Goal: Information Seeking & Learning: Learn about a topic

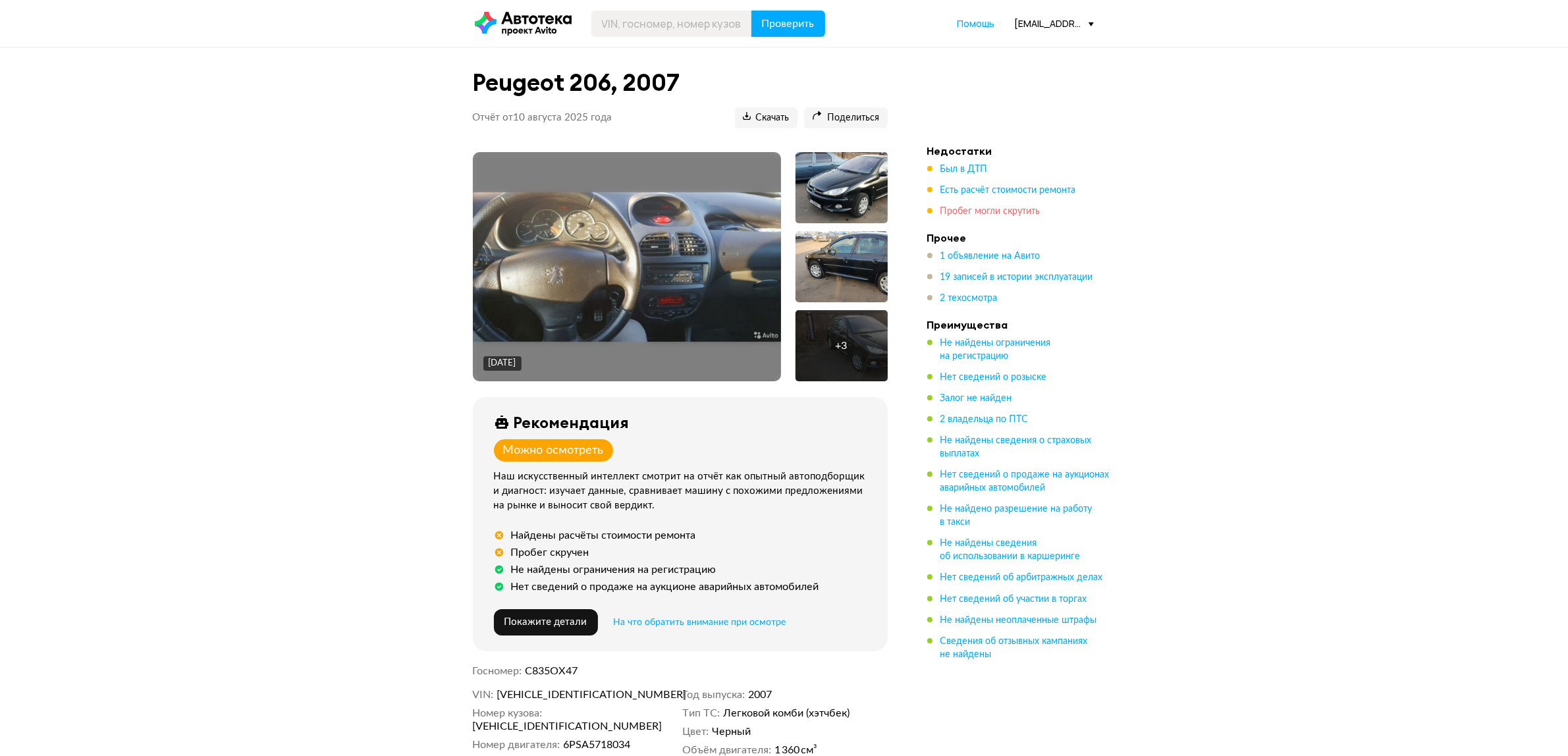
click at [1001, 212] on span "Пробег могли скрутить" at bounding box center [990, 212] width 100 height 9
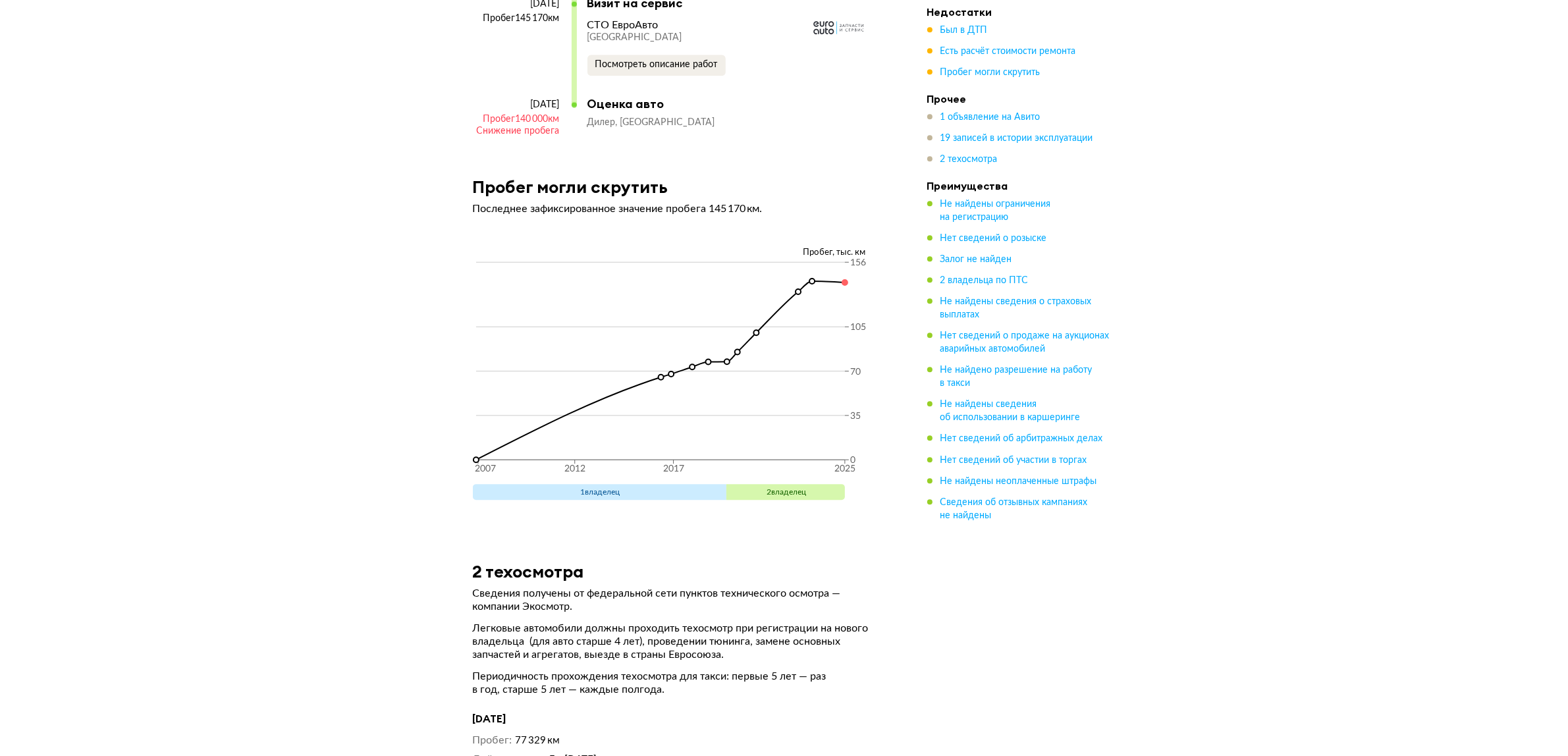
scroll to position [4645, 0]
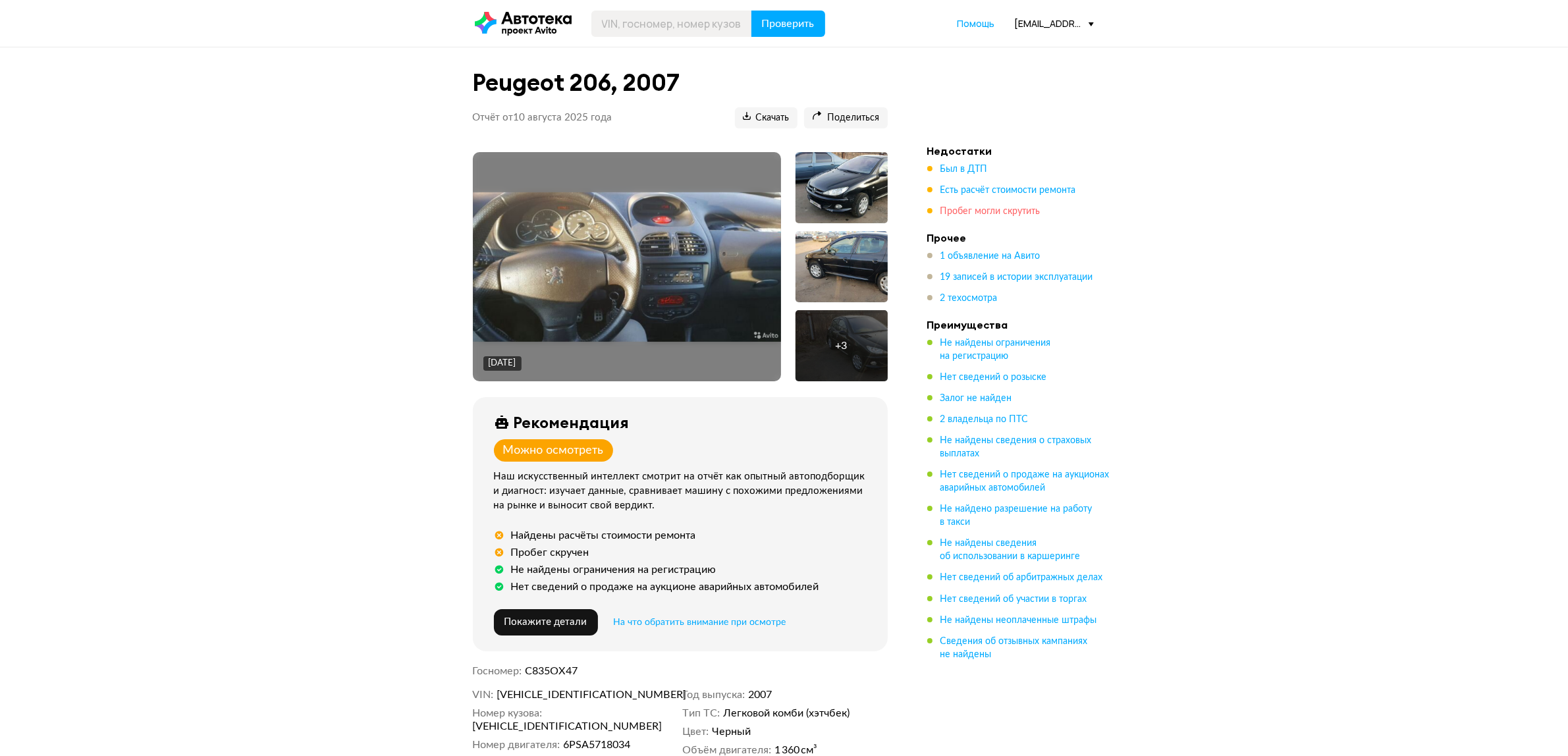
click at [981, 210] on span "Пробег могли скрутить" at bounding box center [990, 212] width 100 height 9
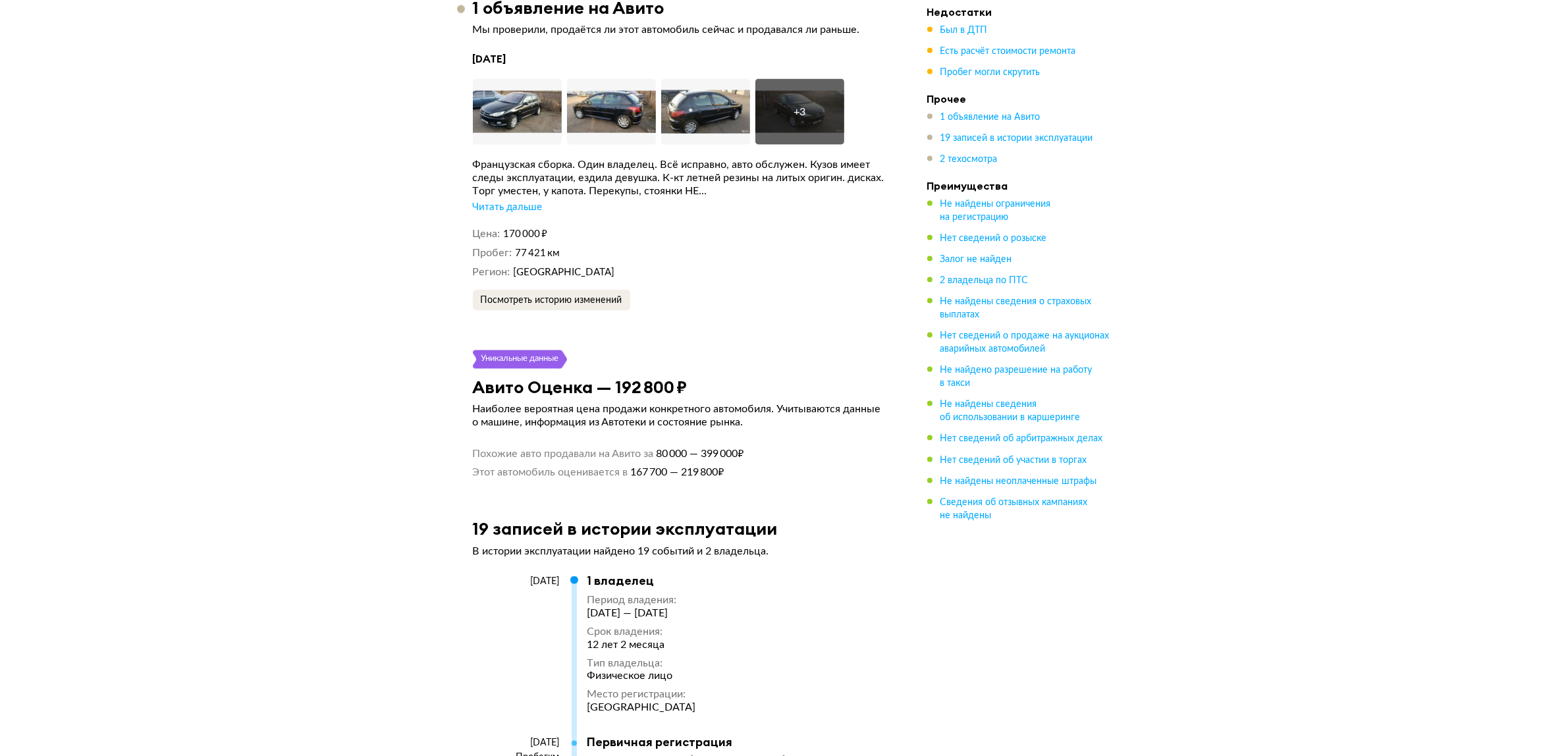
scroll to position [2587, 0]
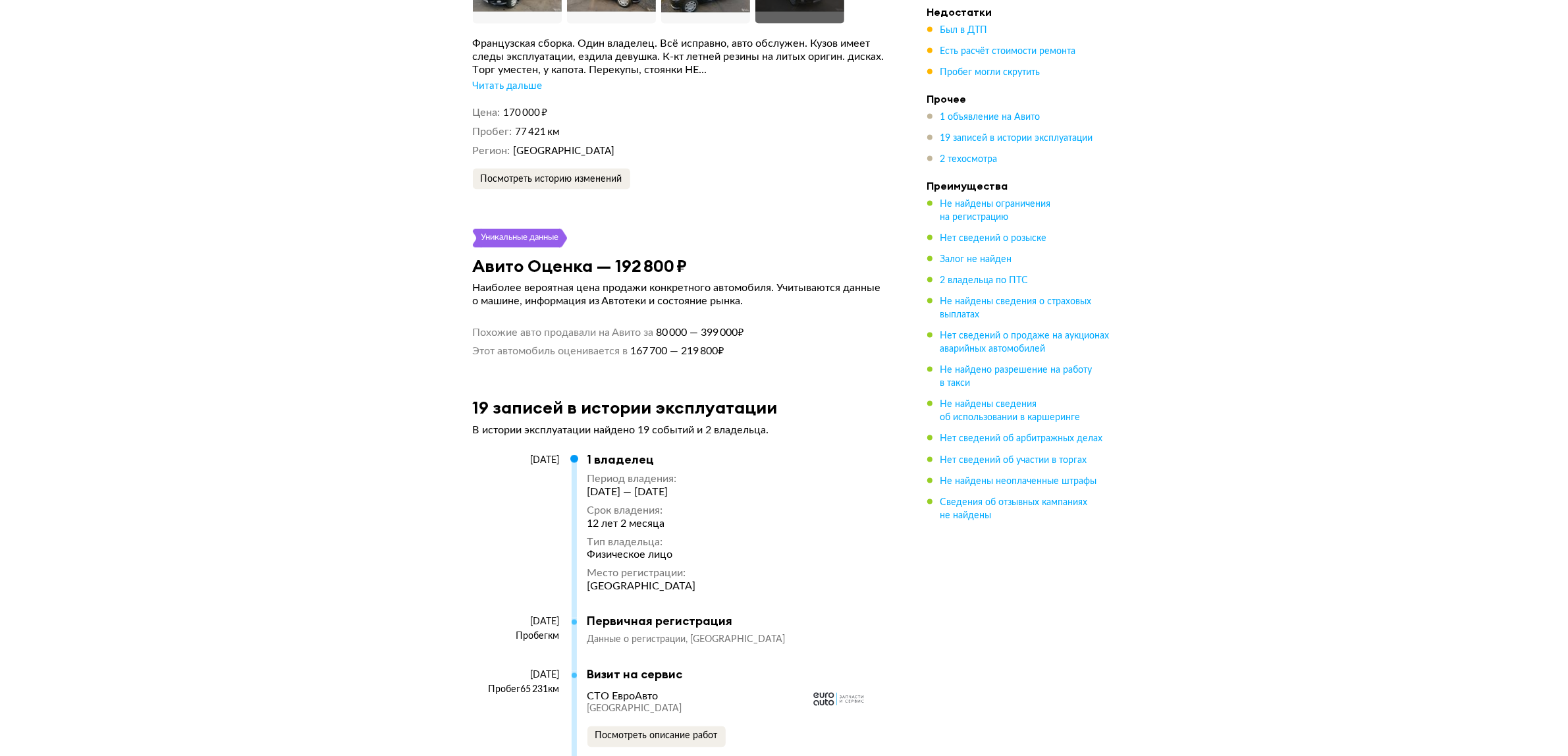
drag, startPoint x: 613, startPoint y: 261, endPoint x: 733, endPoint y: 267, distance: 120.1
click at [713, 268] on div "Авито Оценка — 192 800 ₽" at bounding box center [680, 265] width 447 height 20
click at [749, 264] on div "Авито Оценка — 192 800 ₽" at bounding box center [680, 265] width 447 height 20
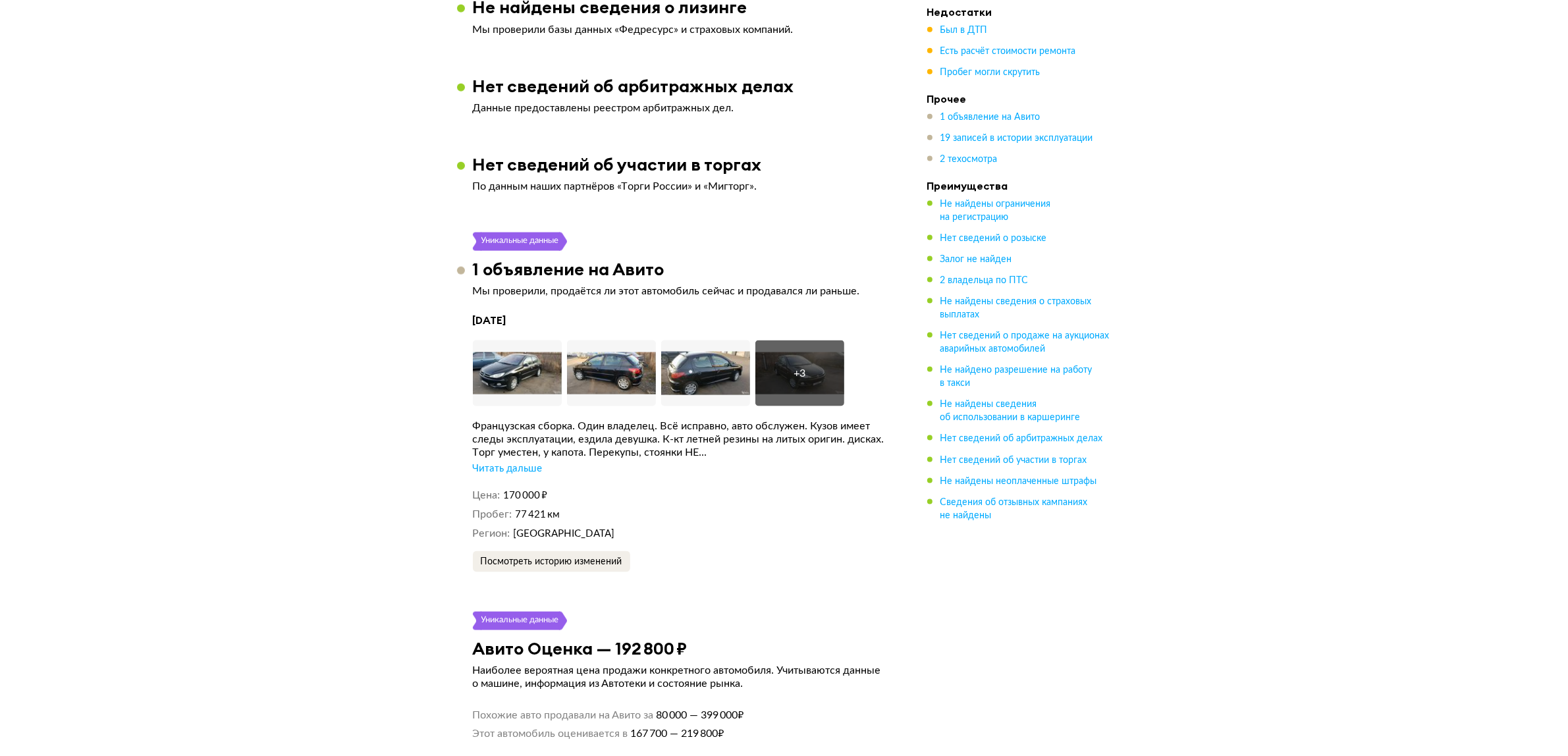
scroll to position [2175, 0]
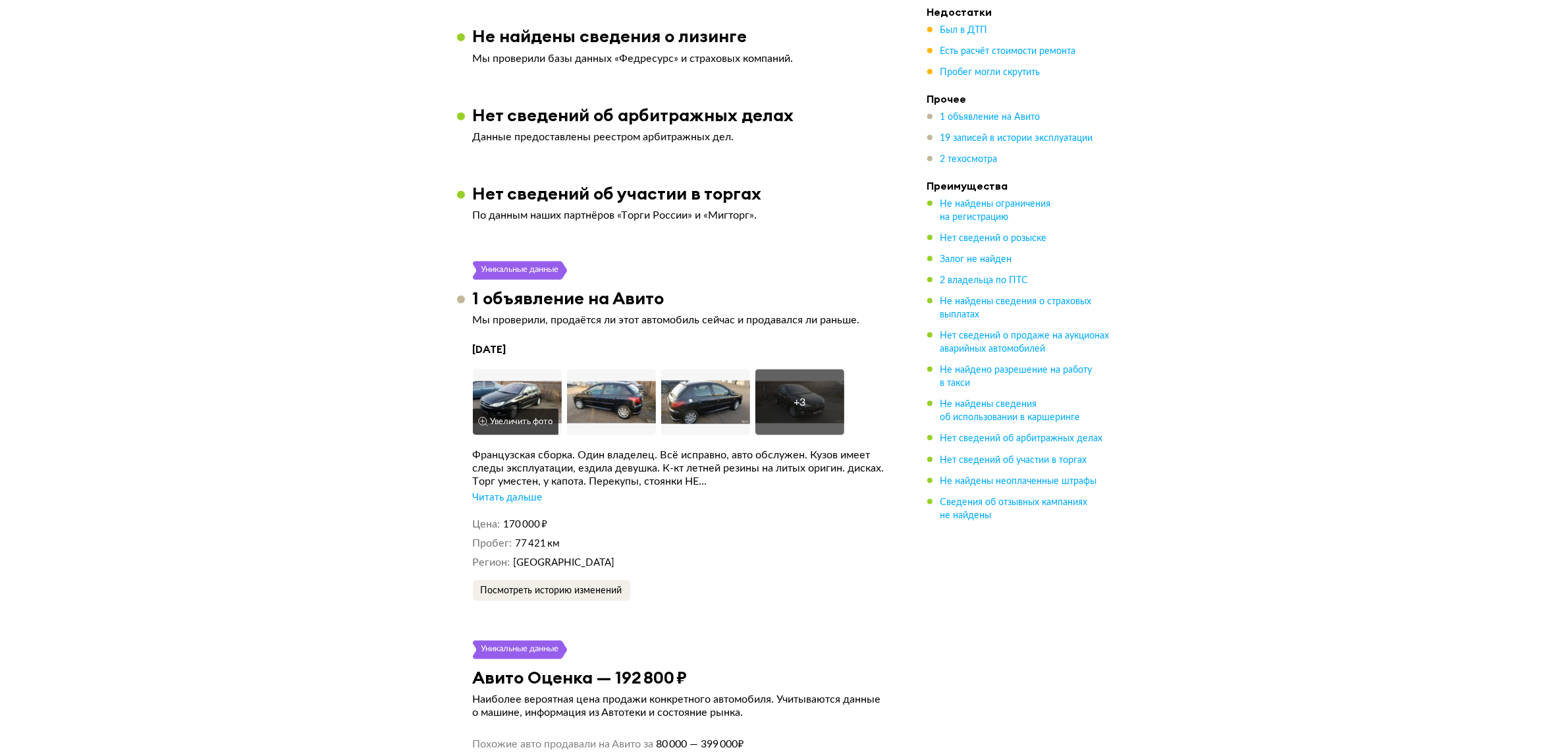
click at [507, 382] on img at bounding box center [517, 402] width 89 height 66
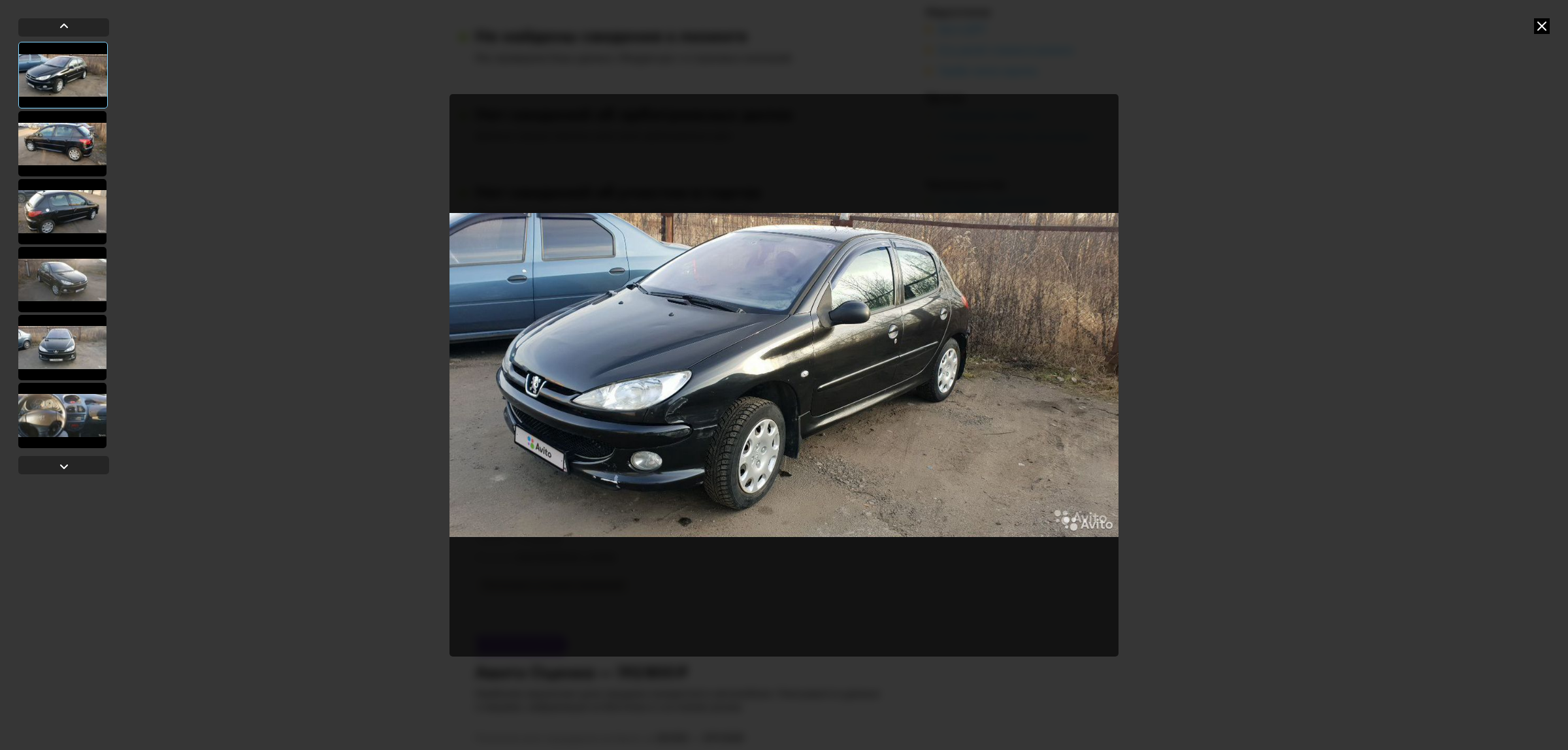
click at [85, 146] on div at bounding box center [62, 144] width 88 height 66
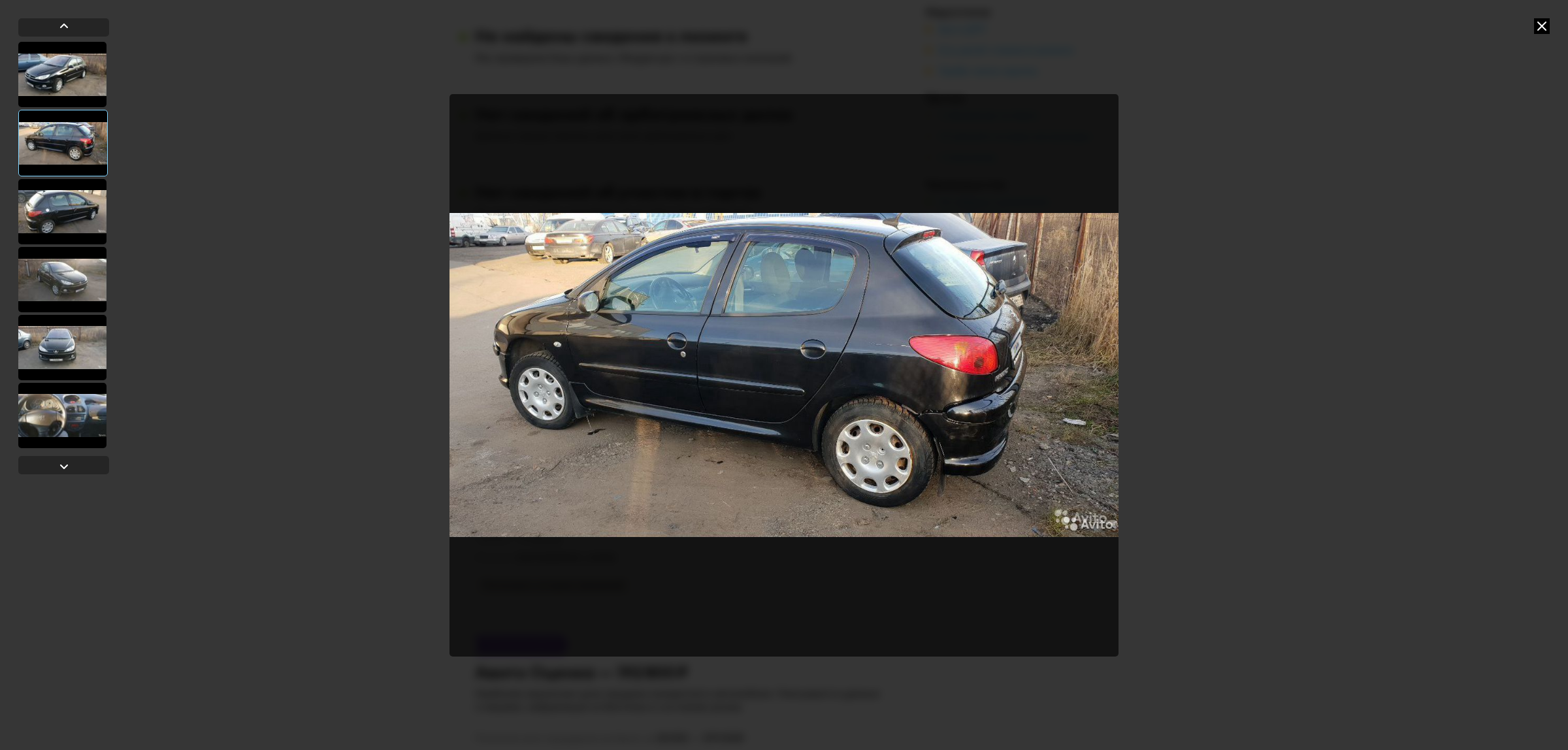
click at [73, 204] on div at bounding box center [62, 212] width 88 height 66
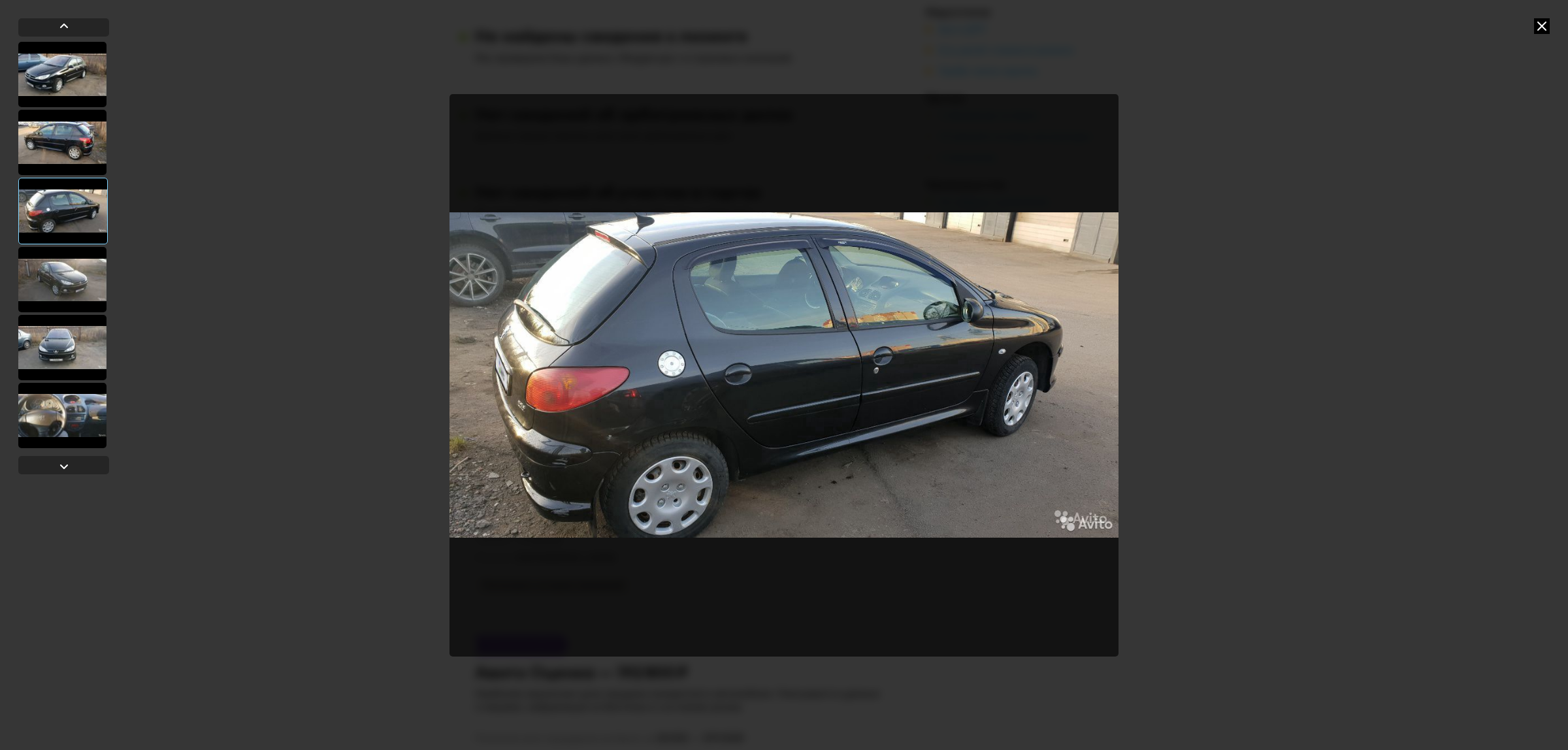
click at [68, 286] on div at bounding box center [62, 280] width 88 height 66
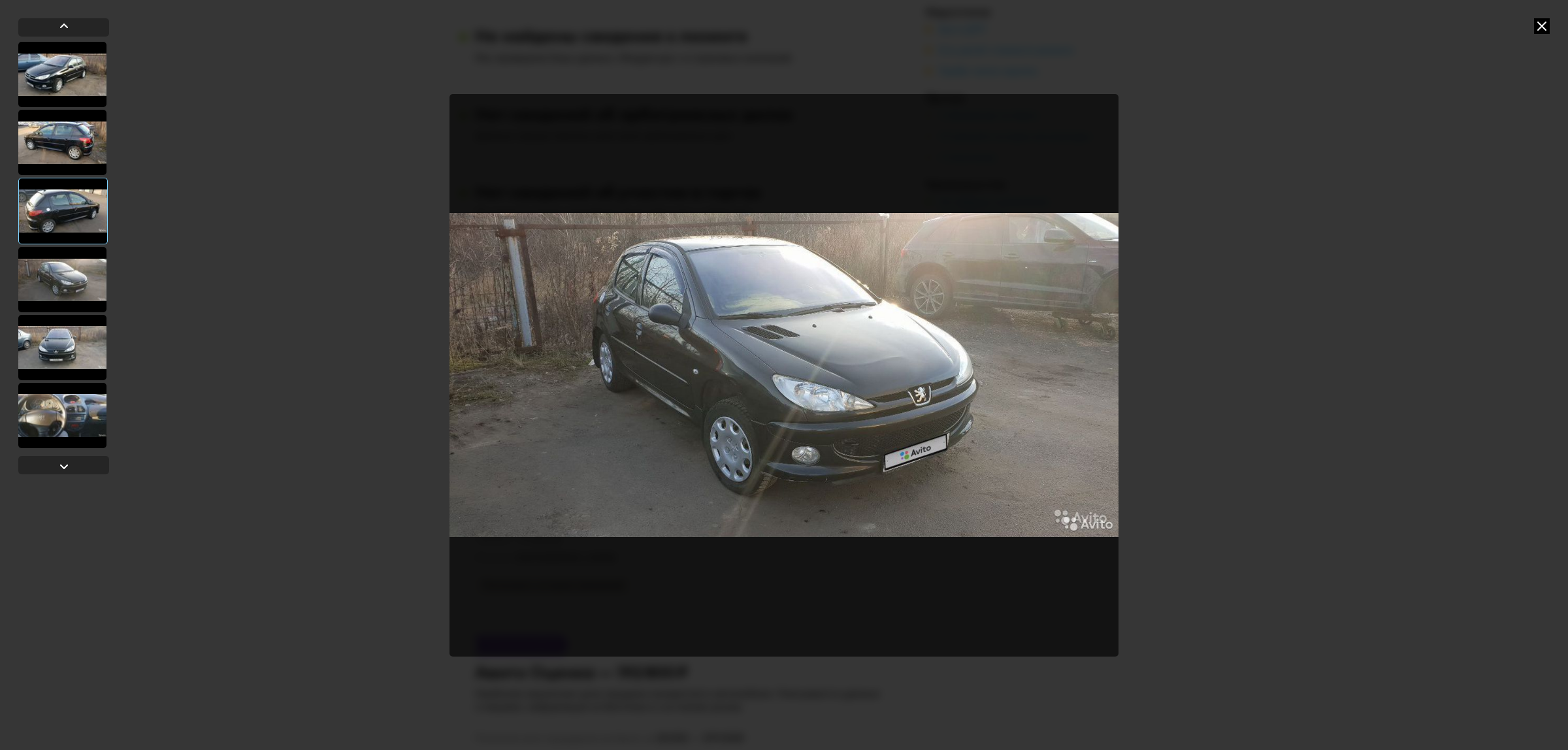
click at [41, 344] on div at bounding box center [62, 348] width 88 height 66
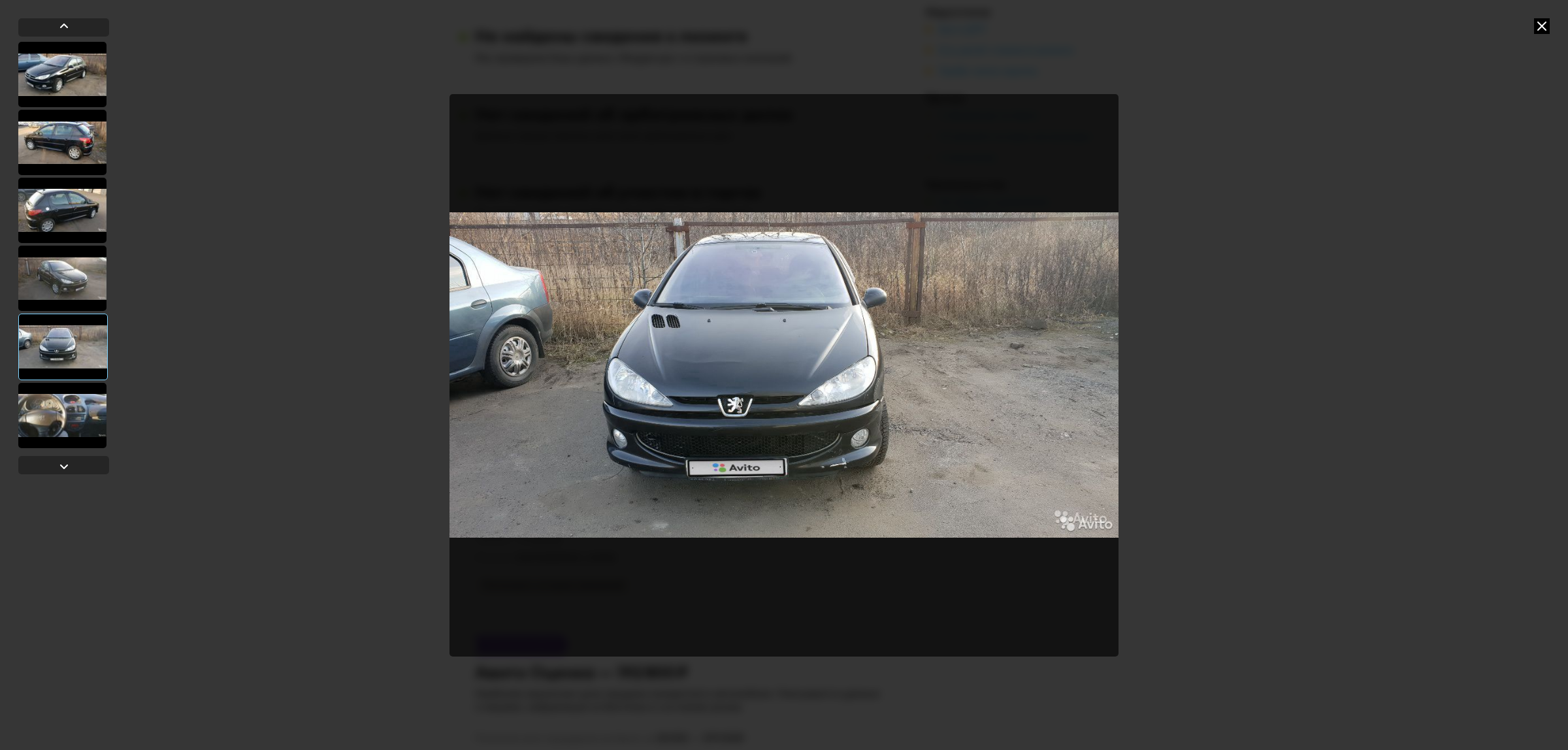
click at [1545, 30] on icon at bounding box center [1541, 25] width 15 height 15
